Goal: Use online tool/utility: Utilize a website feature to perform a specific function

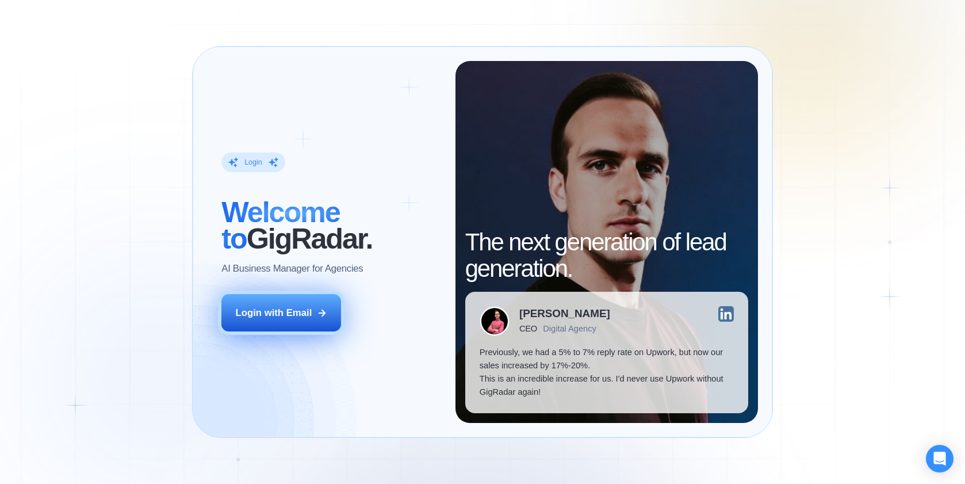
click at [265, 314] on div "Login with Email" at bounding box center [274, 312] width 77 height 13
click at [273, 313] on div "Login with Email" at bounding box center [274, 312] width 77 height 13
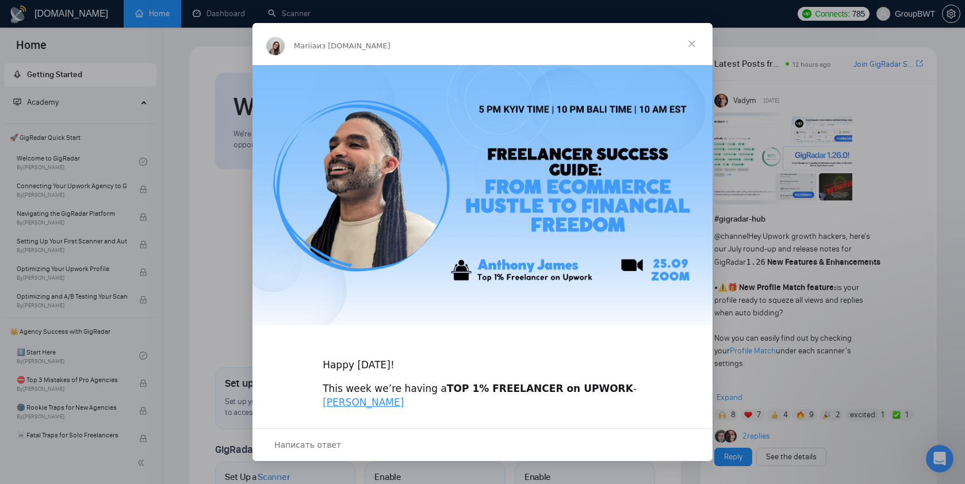
click at [692, 41] on span "Закрыть" at bounding box center [691, 43] width 41 height 41
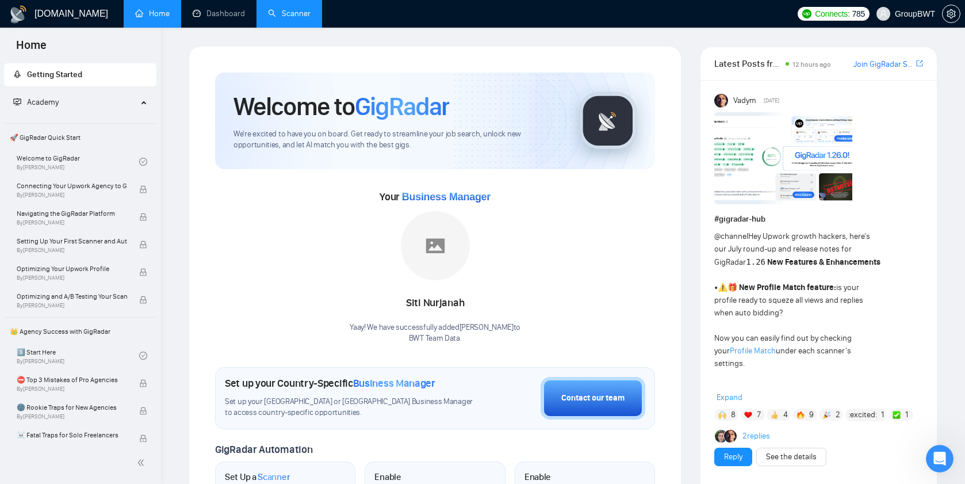
click at [271, 18] on link "Scanner" at bounding box center [289, 14] width 43 height 10
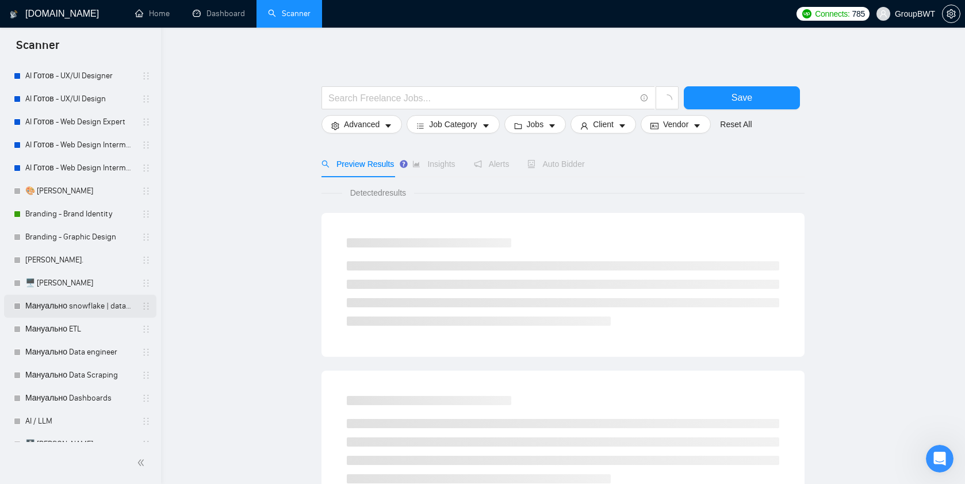
scroll to position [259, 0]
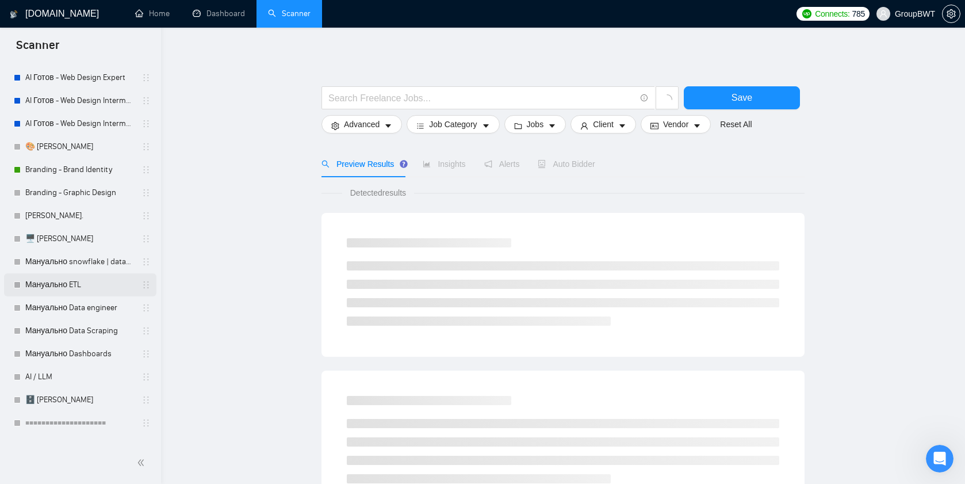
click at [53, 282] on link "Мануально ETL" at bounding box center [79, 284] width 109 height 23
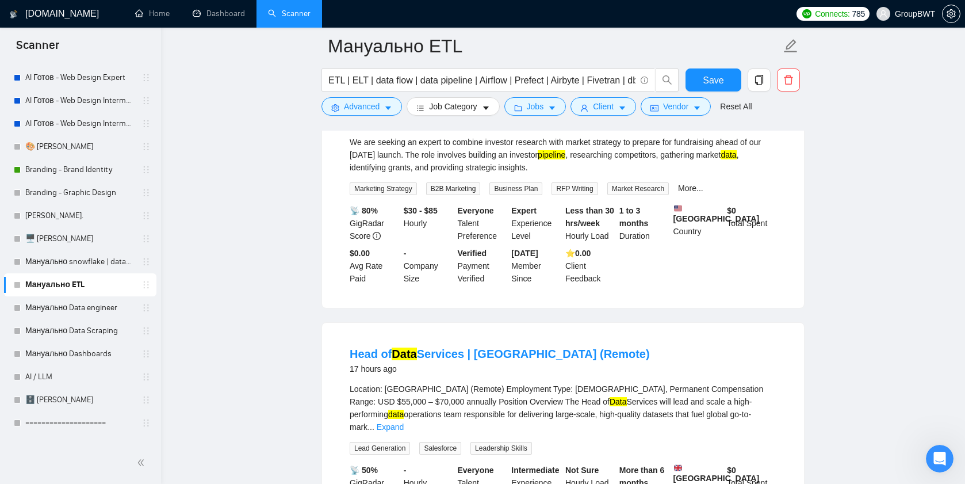
scroll to position [1955, 0]
